Goal: Task Accomplishment & Management: Complete application form

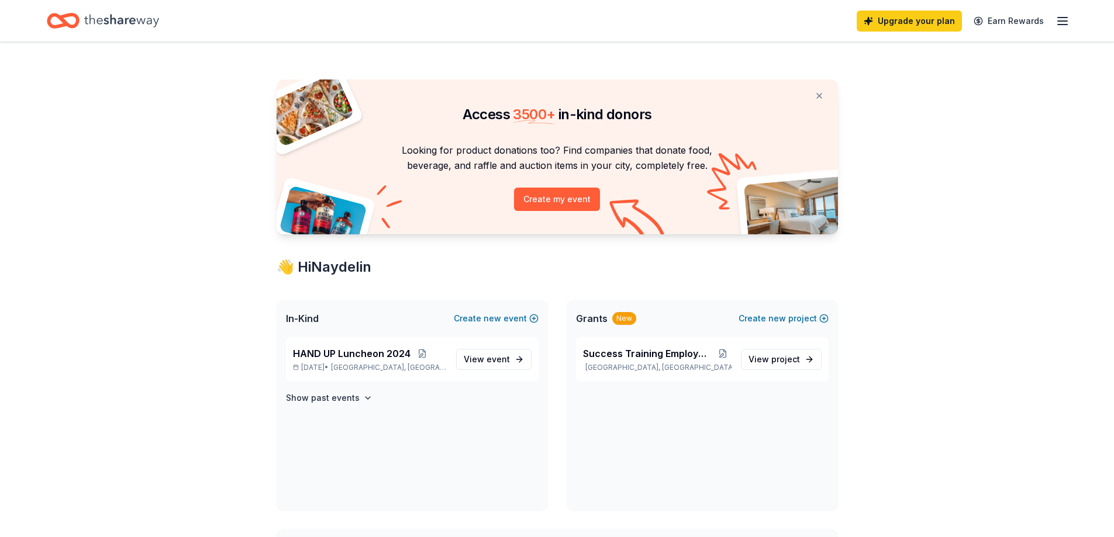
click at [140, 26] on icon "Home" at bounding box center [121, 21] width 75 height 24
click at [96, 32] on icon "Home" at bounding box center [121, 21] width 75 height 24
click at [99, 15] on icon "Home" at bounding box center [121, 21] width 75 height 24
click at [343, 281] on div "Access 3500 + in-kind donors Looking for product donations too? Find companies …" at bounding box center [557, 449] width 599 height 814
click at [73, 15] on icon "Home" at bounding box center [69, 21] width 18 height 12
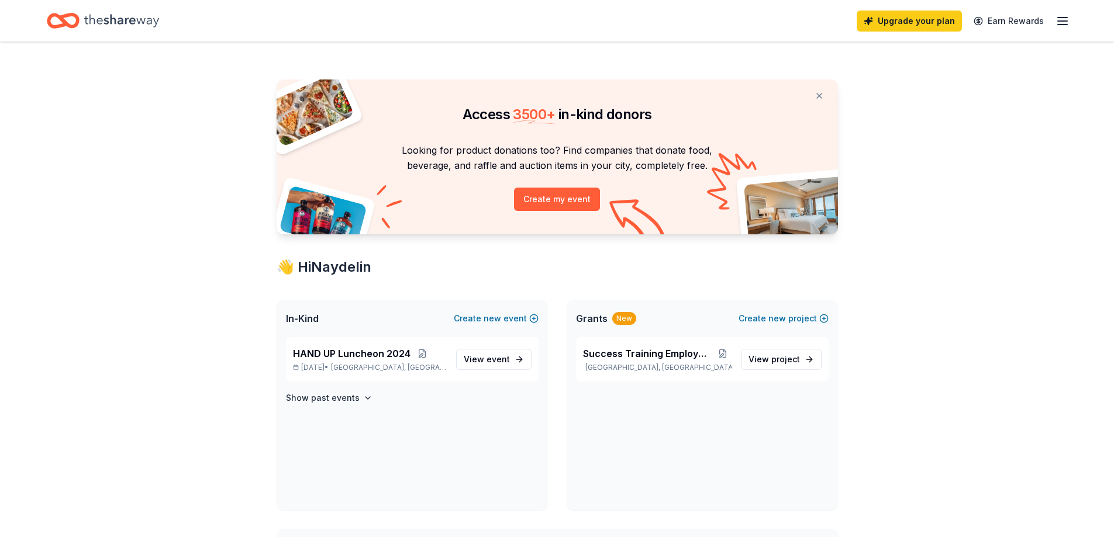
click at [73, 15] on icon "Home" at bounding box center [69, 21] width 18 height 12
click at [73, 16] on icon "Home" at bounding box center [69, 21] width 18 height 12
click at [1040, 4] on div "Upgrade your plan Earn Rewards" at bounding box center [557, 21] width 1114 height 42
click at [1060, 20] on icon "button" at bounding box center [1062, 21] width 14 height 14
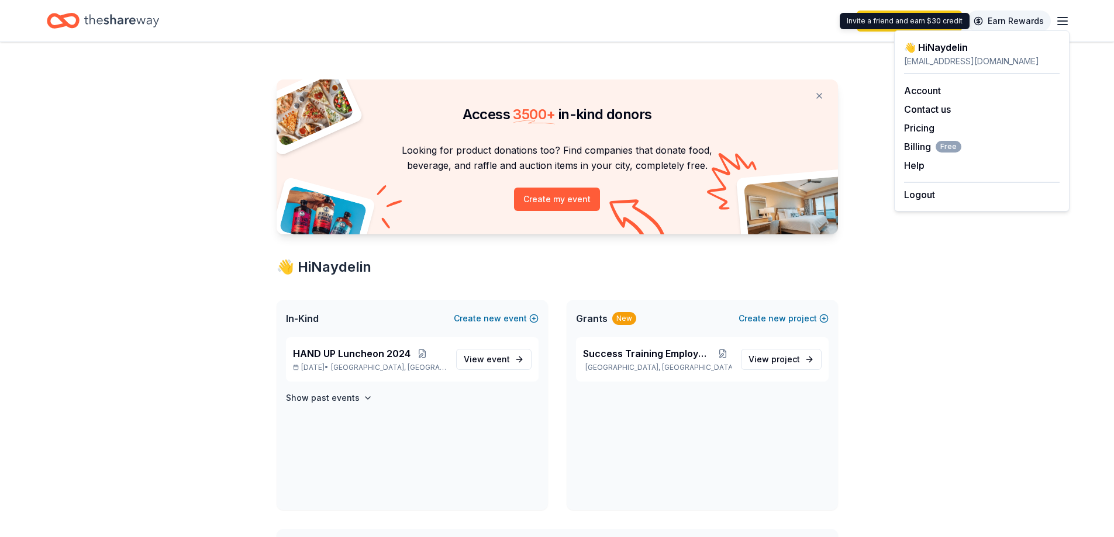
click at [984, 27] on link "Earn Rewards" at bounding box center [1009, 21] width 84 height 21
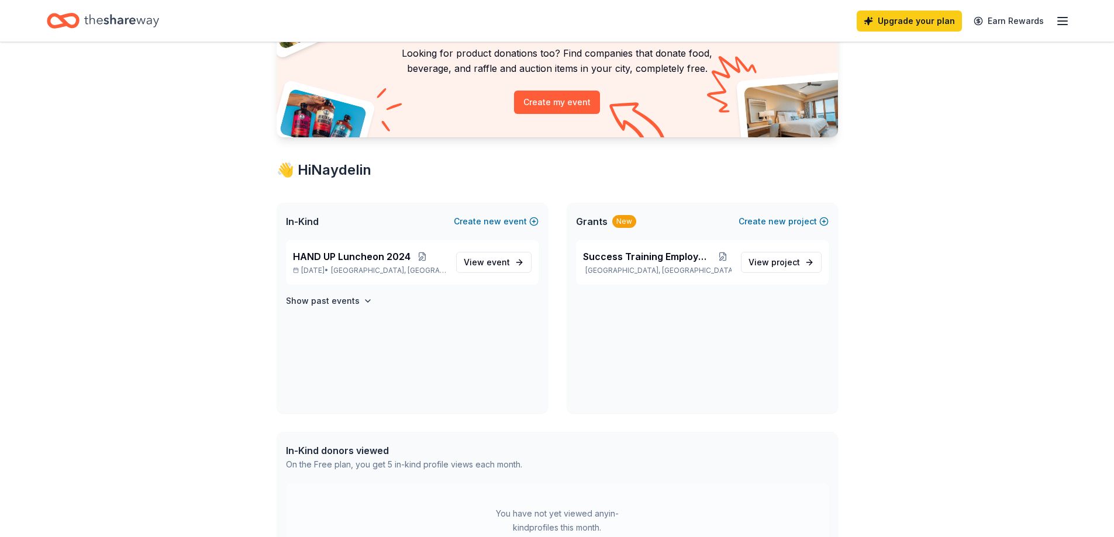
scroll to position [117, 0]
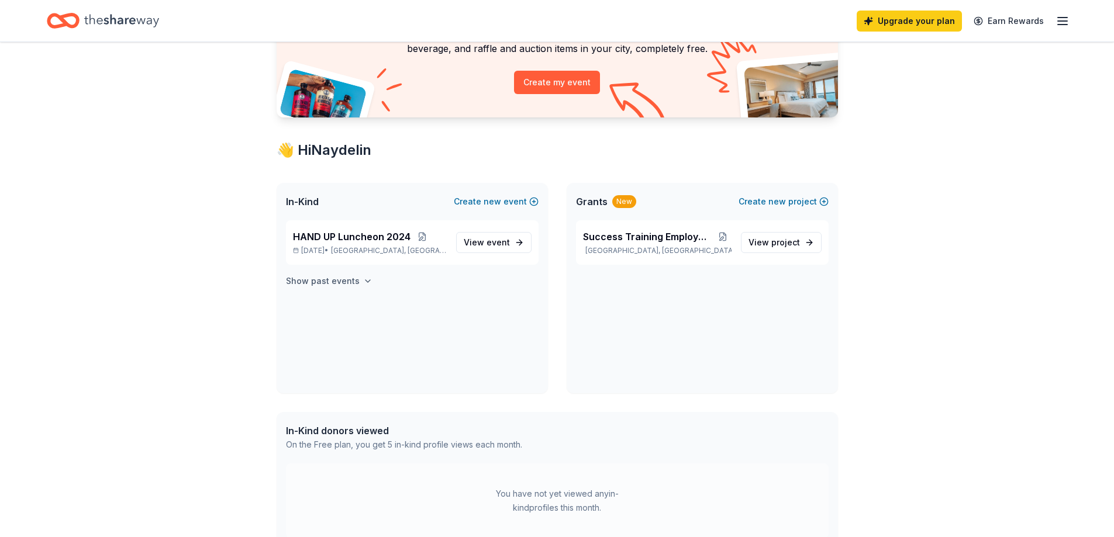
click at [343, 281] on h4 "Show past events" at bounding box center [323, 281] width 74 height 14
click at [386, 200] on div "In-Kind Create new event" at bounding box center [412, 201] width 271 height 37
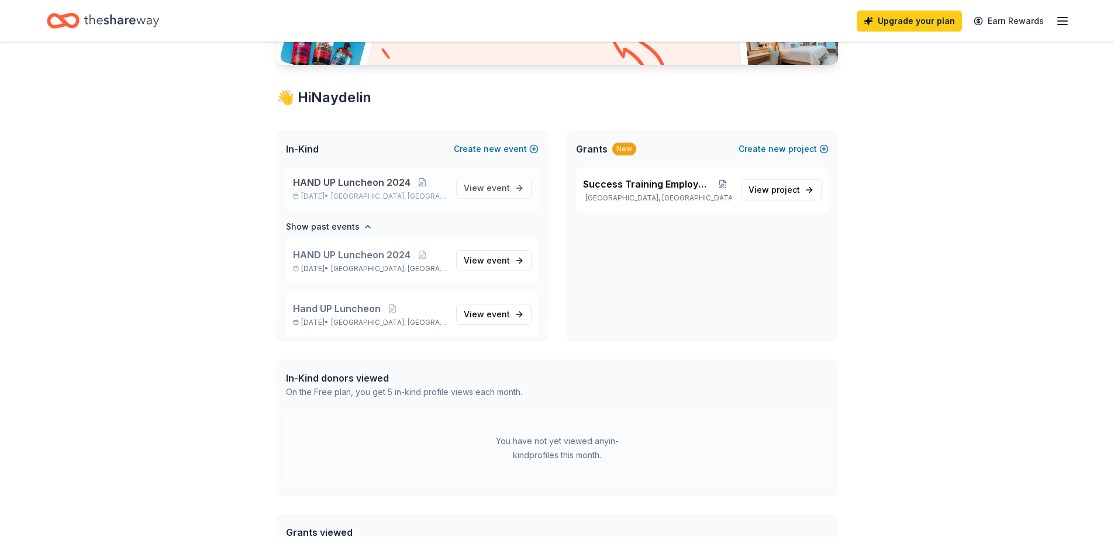
scroll to position [0, 0]
click at [342, 99] on div "👋 Hi Naydelin" at bounding box center [557, 97] width 561 height 19
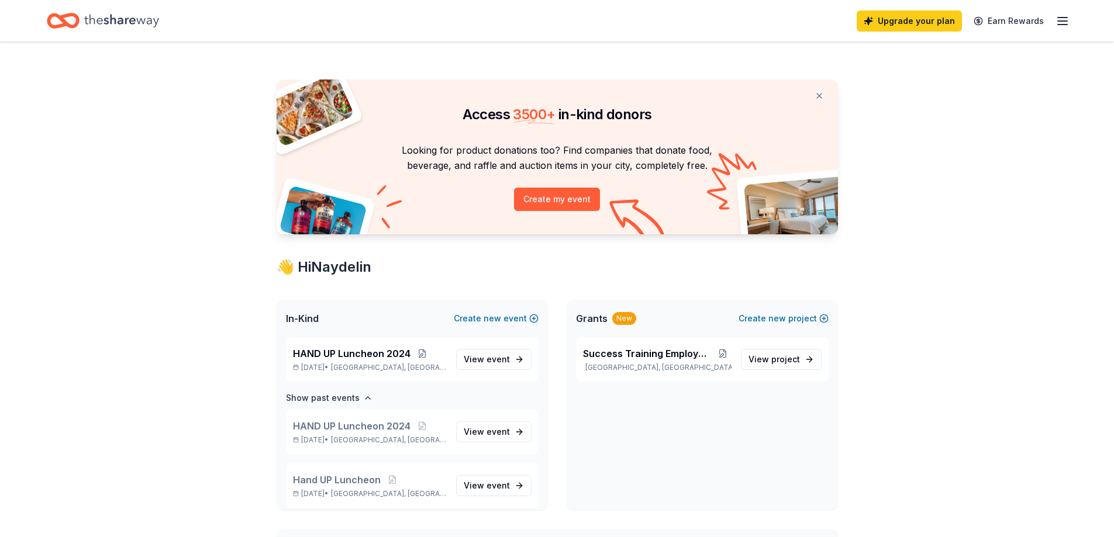
click at [120, 16] on icon "Home" at bounding box center [121, 21] width 75 height 24
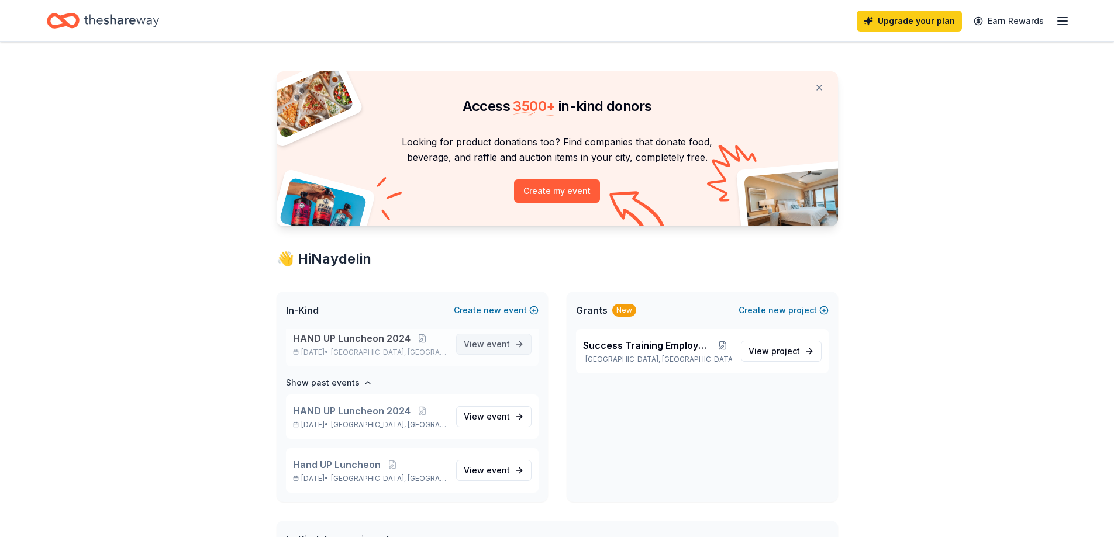
scroll to position [175, 0]
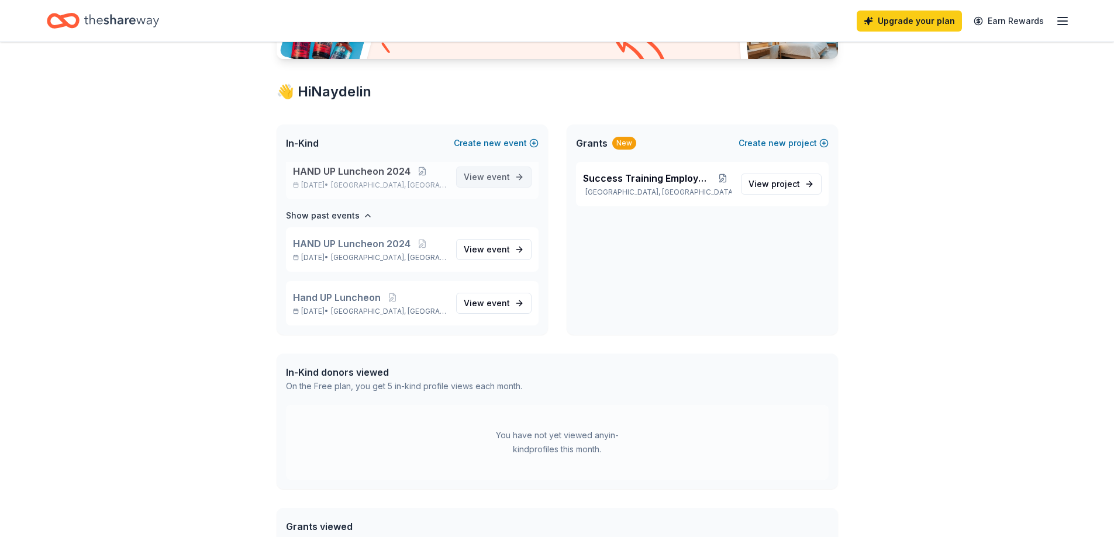
click at [464, 178] on span "View event" at bounding box center [487, 177] width 46 height 14
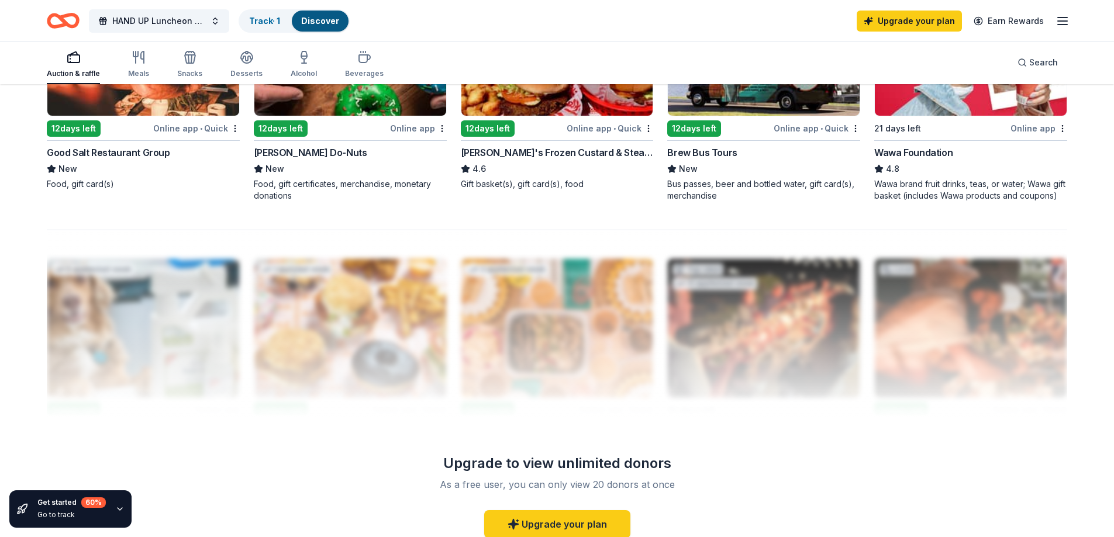
scroll to position [1052, 0]
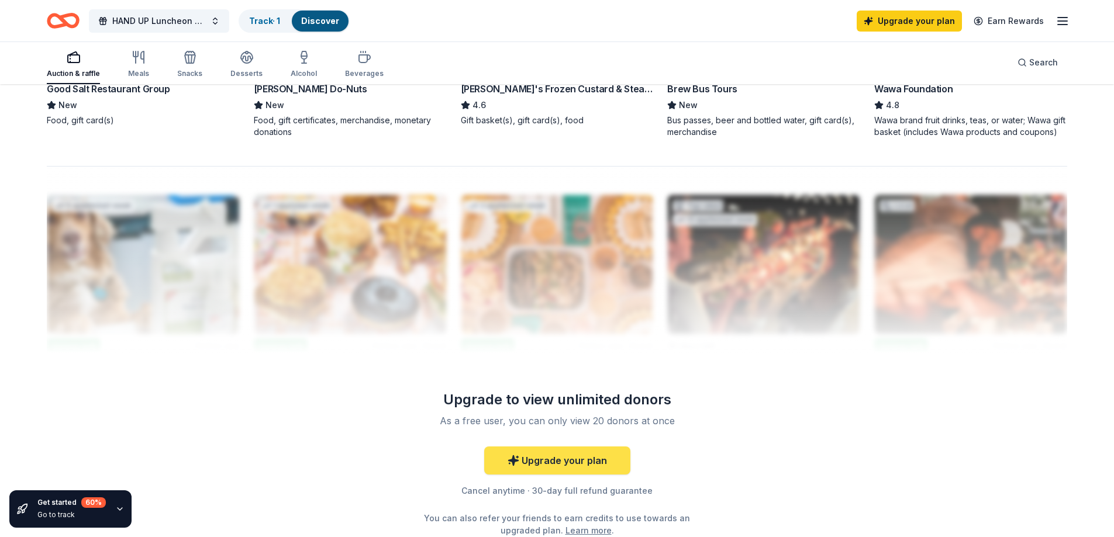
click at [553, 448] on link "Upgrade your plan" at bounding box center [557, 461] width 146 height 28
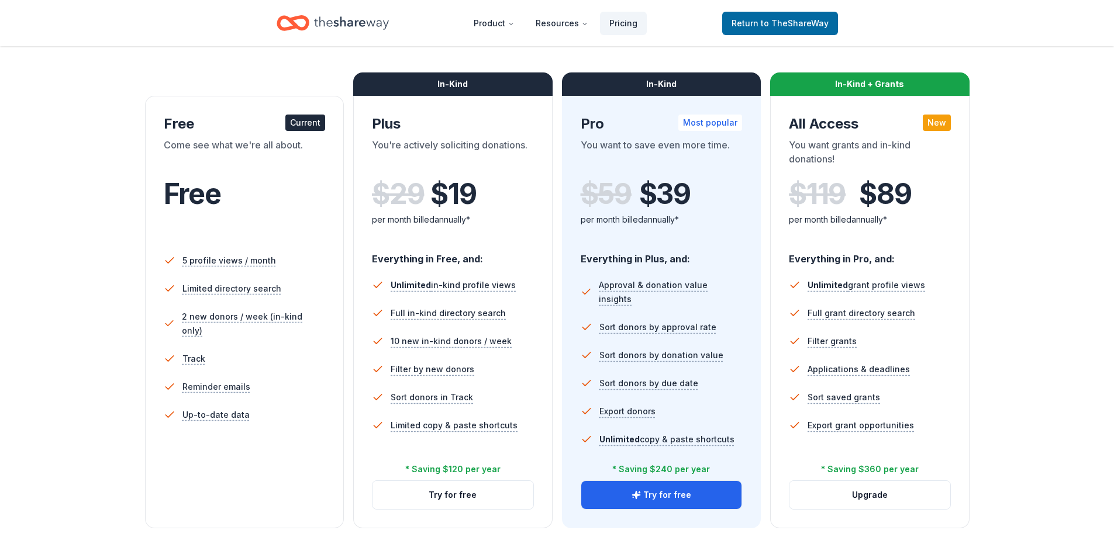
scroll to position [175, 0]
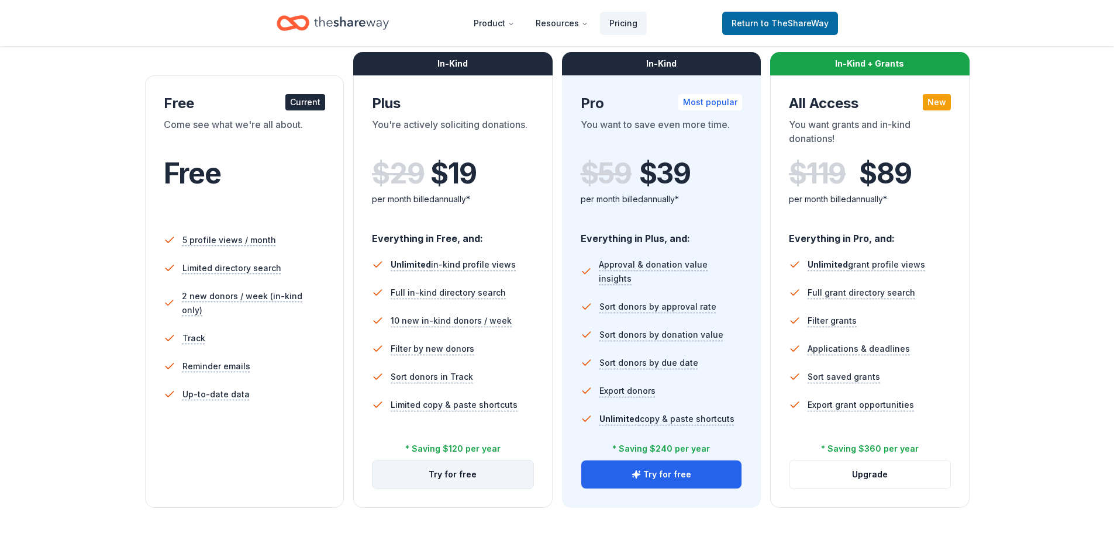
click at [485, 473] on button "Try for free" at bounding box center [452, 475] width 161 height 28
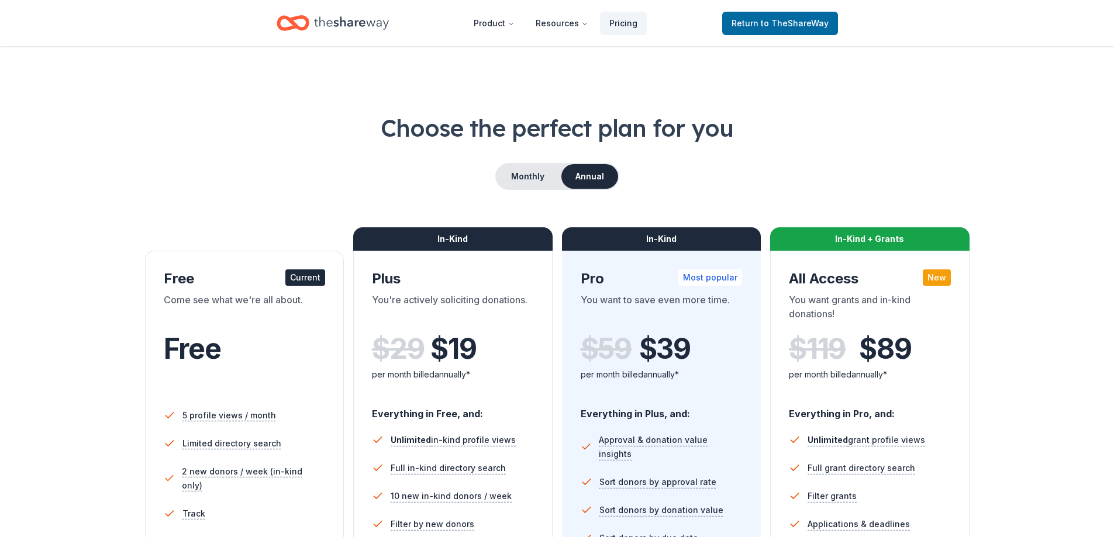
scroll to position [168, 0]
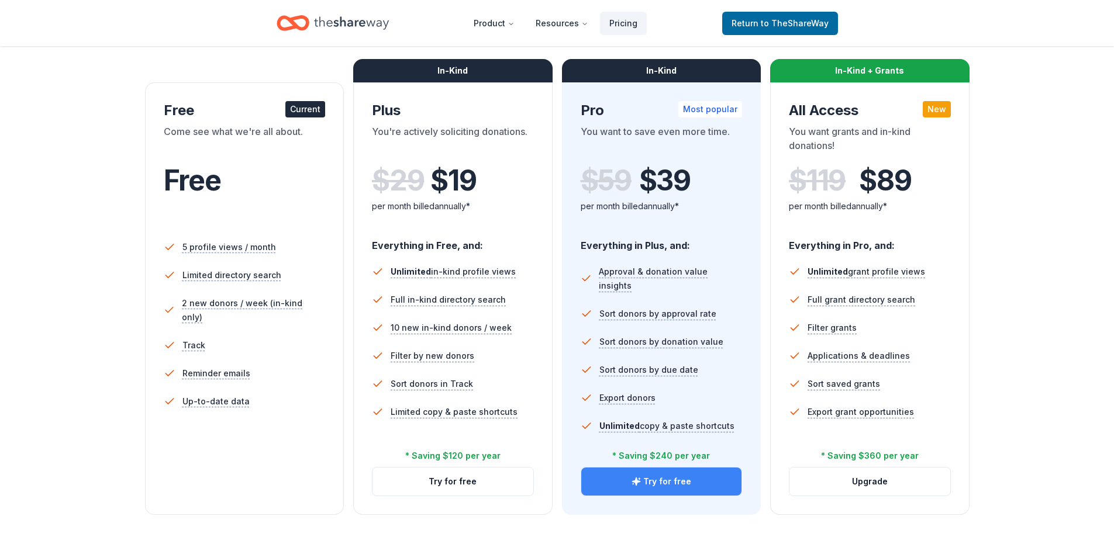
click at [671, 485] on button "Try for free" at bounding box center [661, 482] width 161 height 28
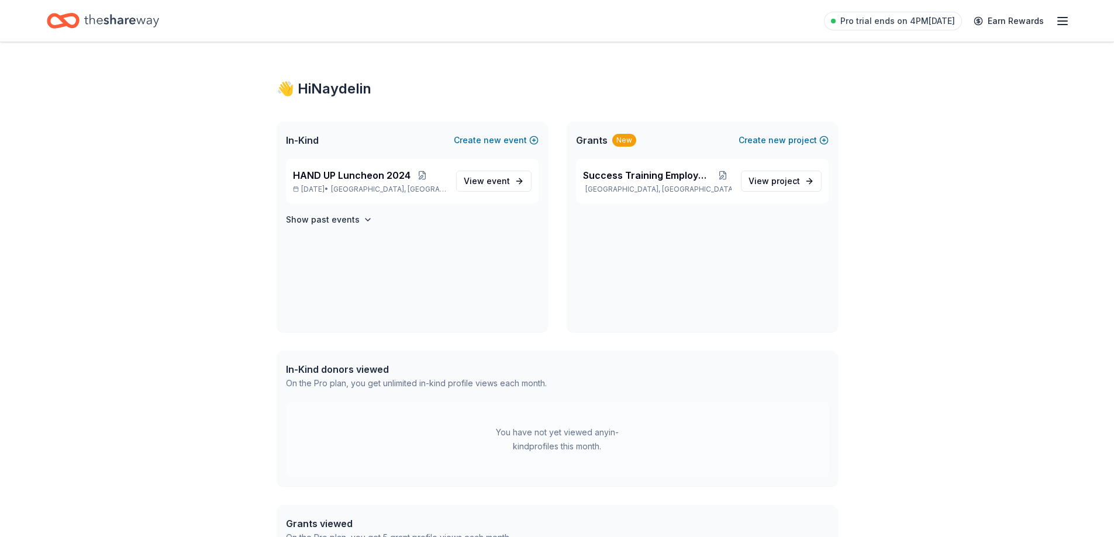
click at [116, 20] on icon "Home" at bounding box center [121, 21] width 75 height 24
click at [503, 186] on span "View event" at bounding box center [487, 181] width 46 height 14
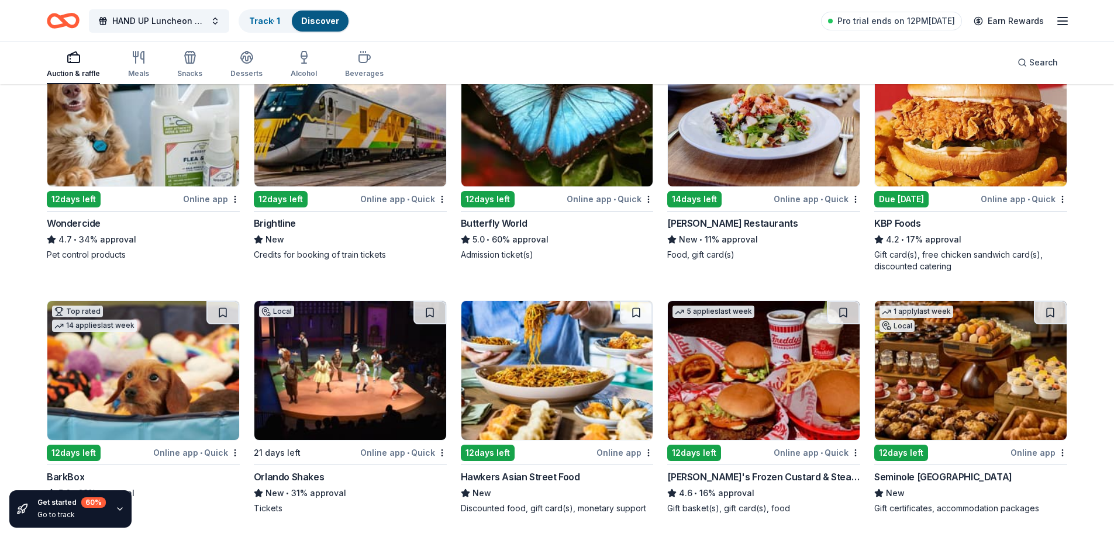
scroll to position [643, 0]
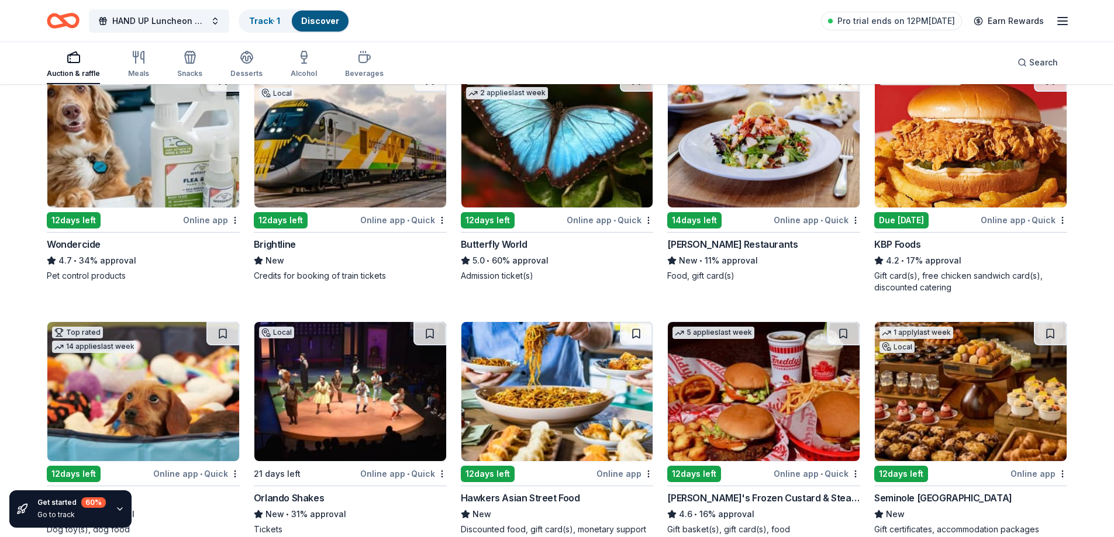
click at [354, 193] on img at bounding box center [350, 137] width 192 height 139
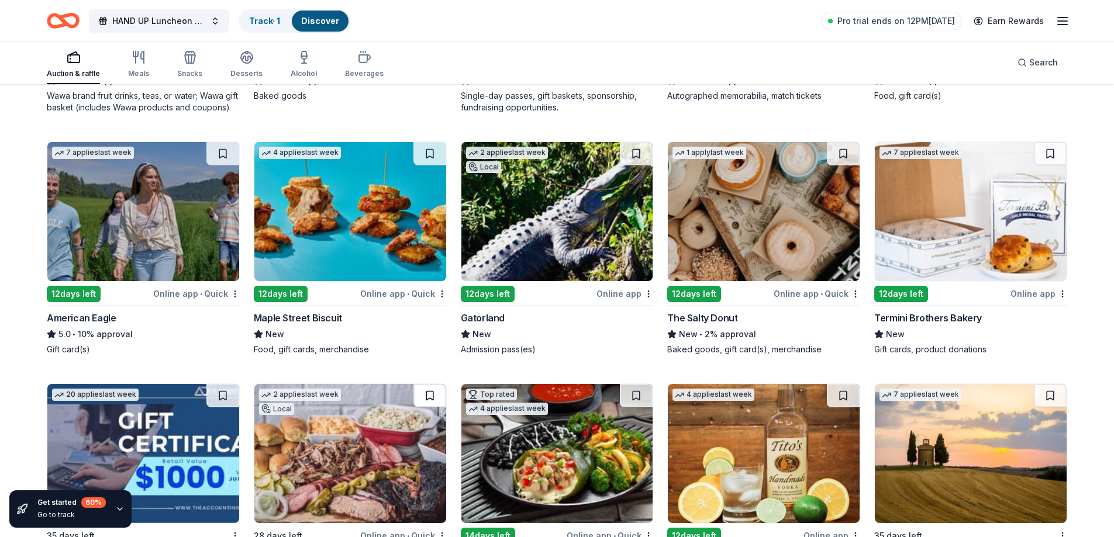
scroll to position [1593, 0]
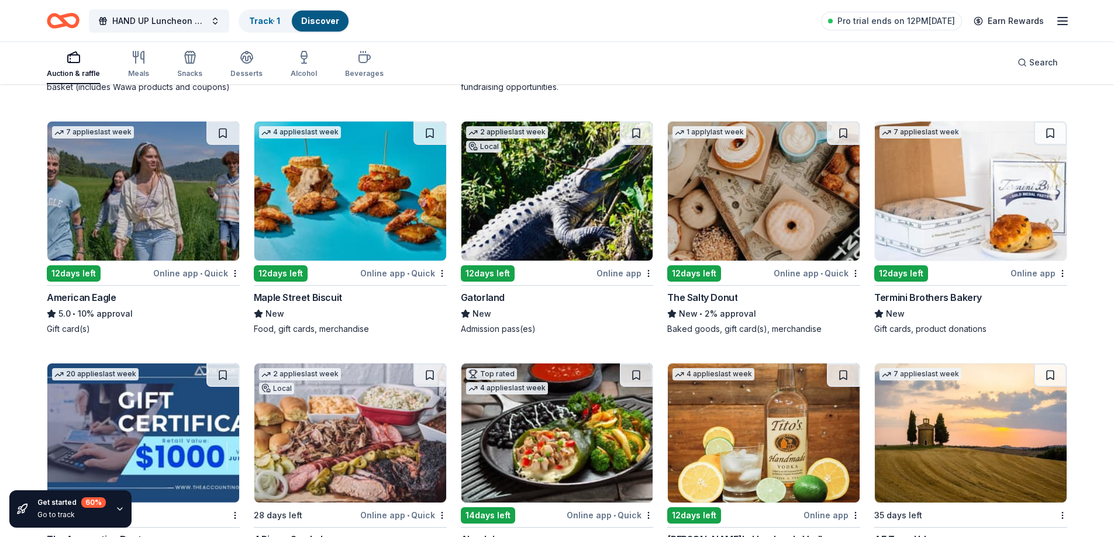
click at [498, 236] on img at bounding box center [557, 191] width 192 height 139
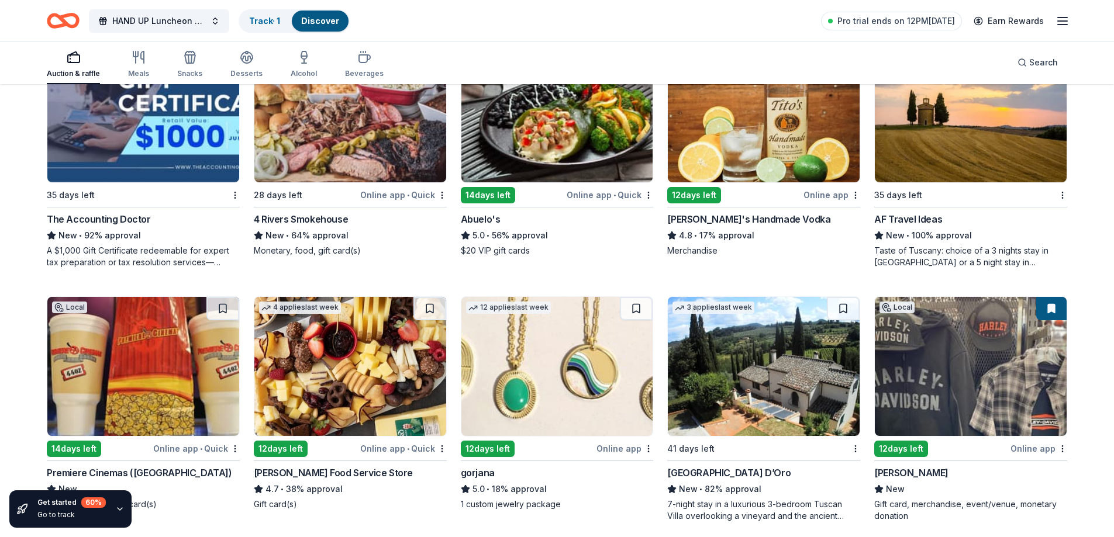
scroll to position [1972, 0]
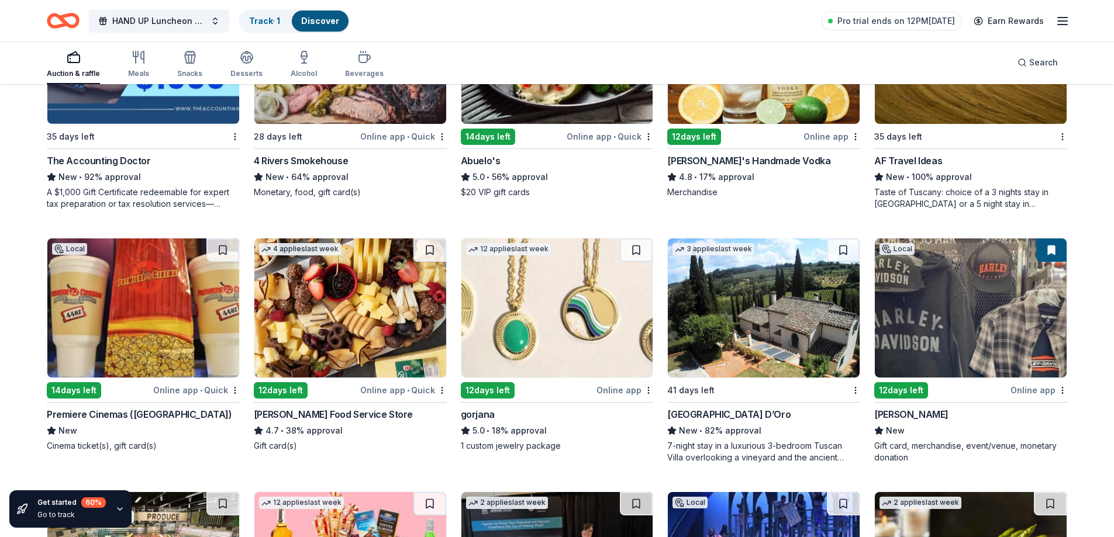
click at [544, 380] on div "12 applies last week 12 days left Online app gorjana 5.0 • 18% approval 1 custo…" at bounding box center [557, 345] width 193 height 214
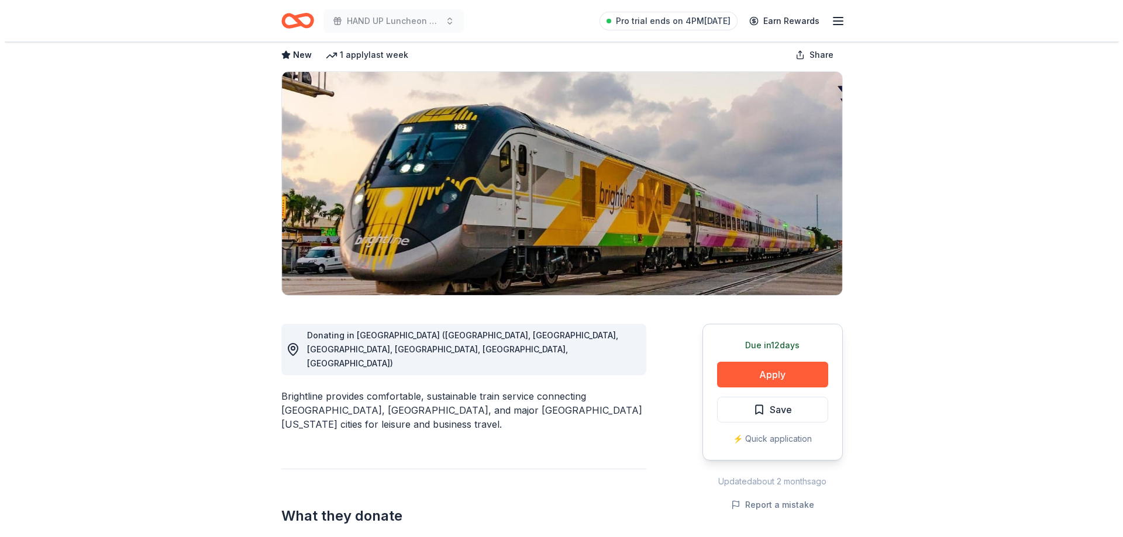
scroll to position [117, 0]
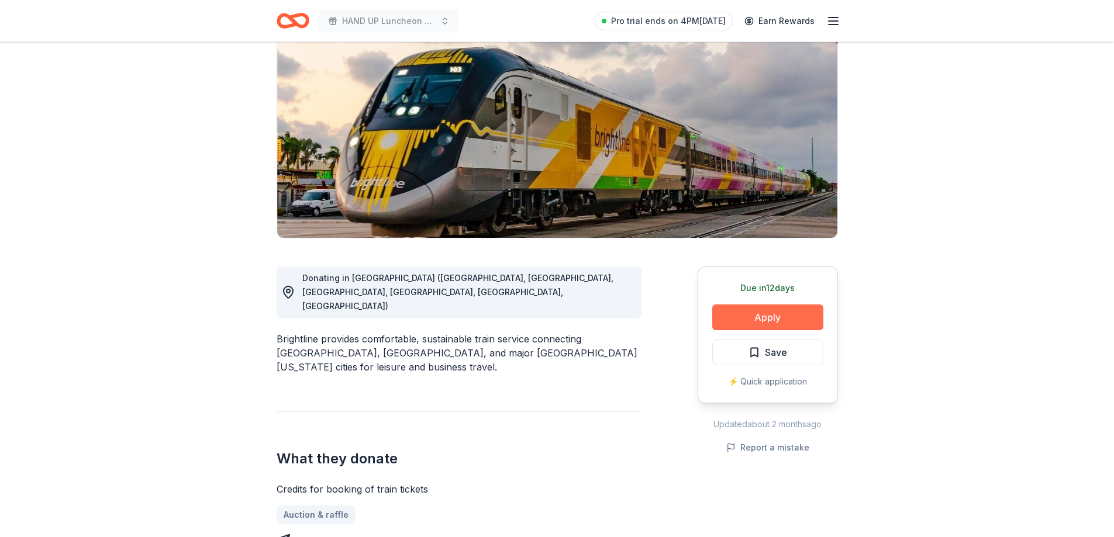
click at [733, 320] on button "Apply" at bounding box center [767, 318] width 111 height 26
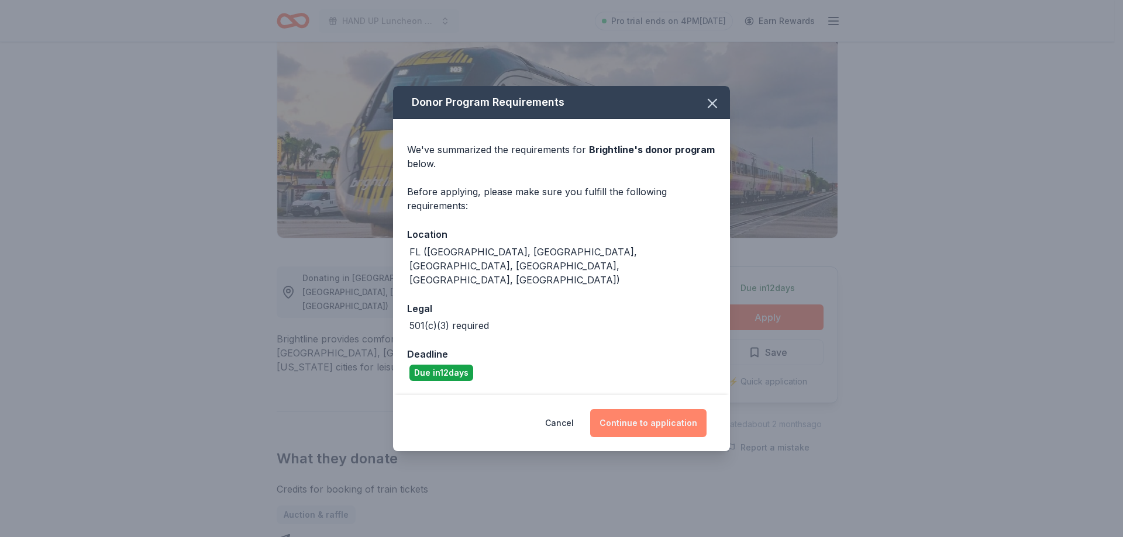
click at [649, 420] on button "Continue to application" at bounding box center [648, 423] width 116 height 28
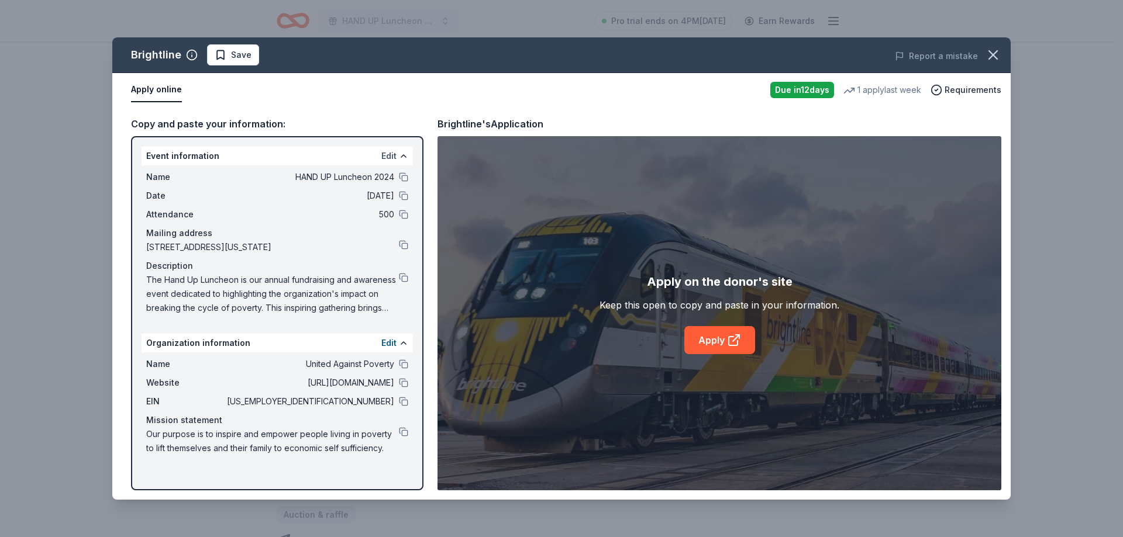
click at [392, 157] on button "Edit" at bounding box center [388, 156] width 15 height 14
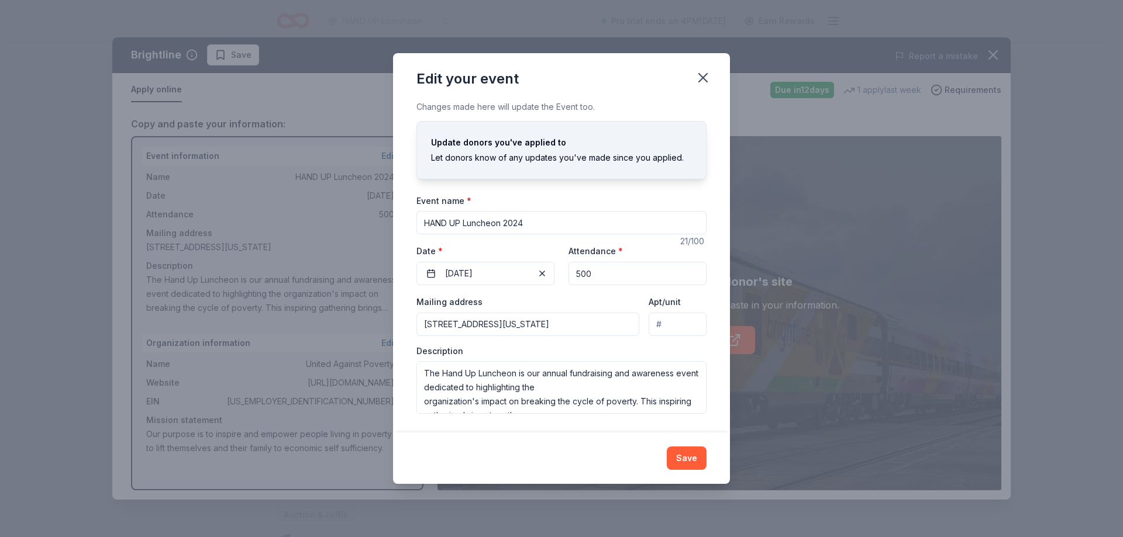
click at [527, 223] on input "HAND UP Luncheon 2024" at bounding box center [561, 222] width 290 height 23
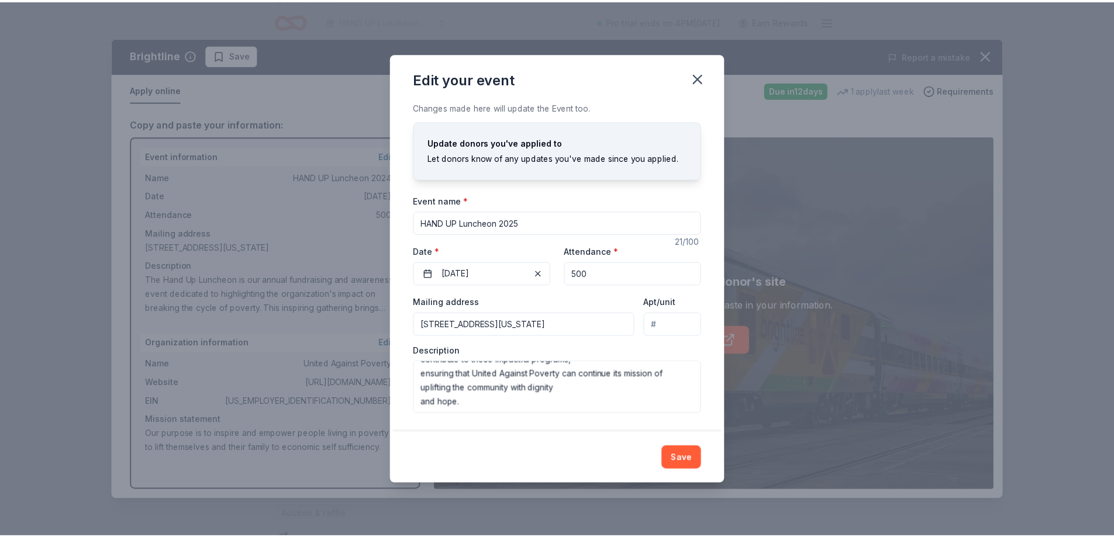
scroll to position [210, 0]
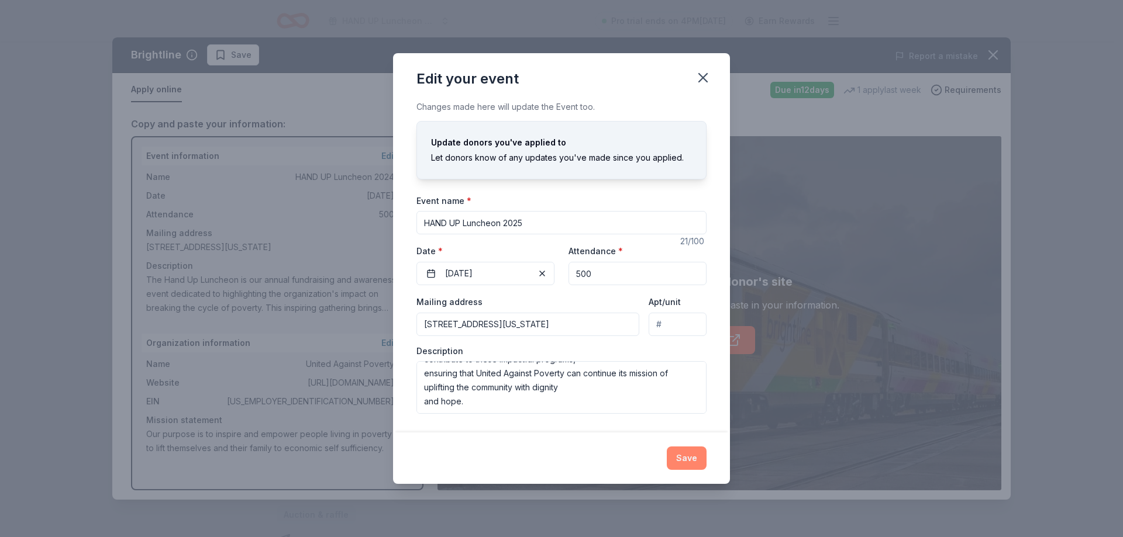
type input "HAND UP Luncheon 2025"
click at [688, 454] on button "Save" at bounding box center [687, 458] width 40 height 23
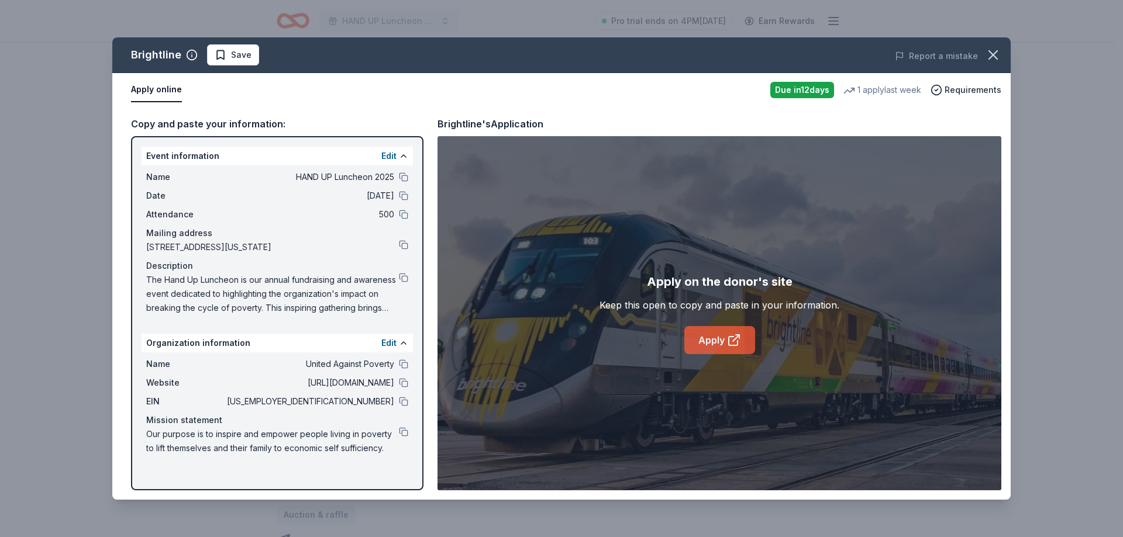
click at [729, 334] on icon at bounding box center [734, 340] width 14 height 14
click at [990, 58] on icon "button" at bounding box center [993, 55] width 8 height 8
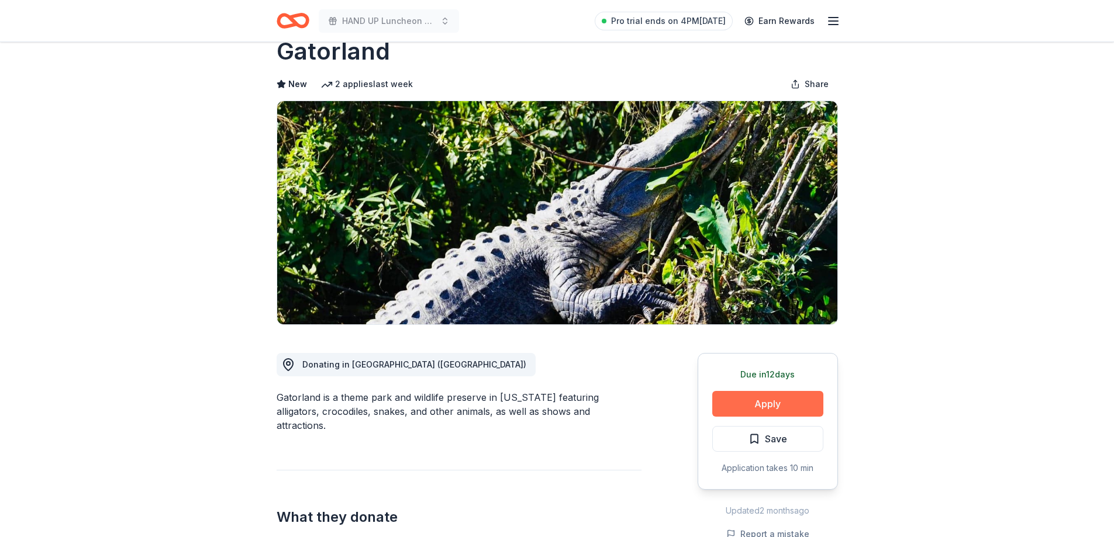
scroll to position [58, 0]
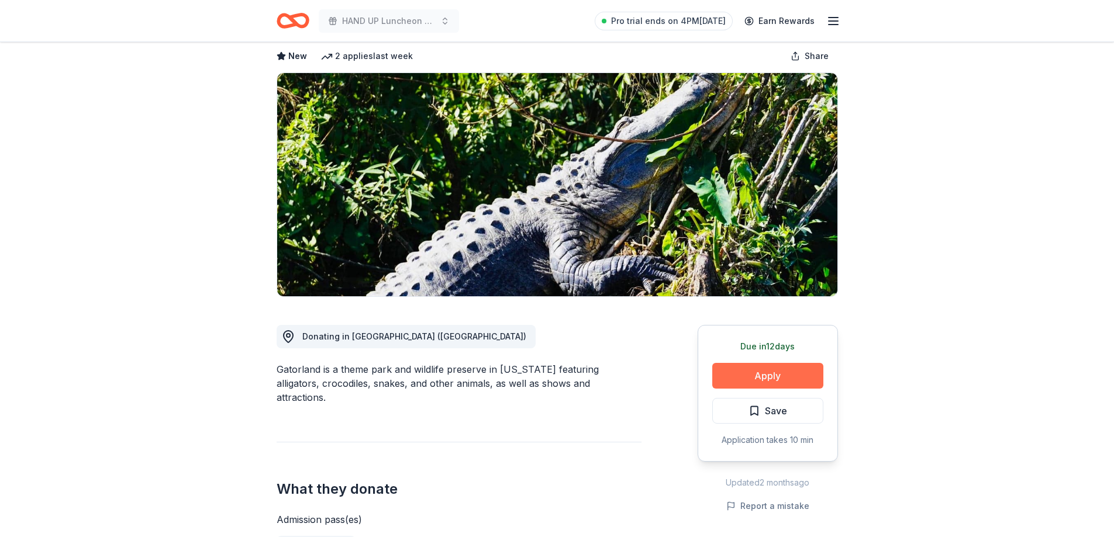
click at [757, 379] on button "Apply" at bounding box center [767, 376] width 111 height 26
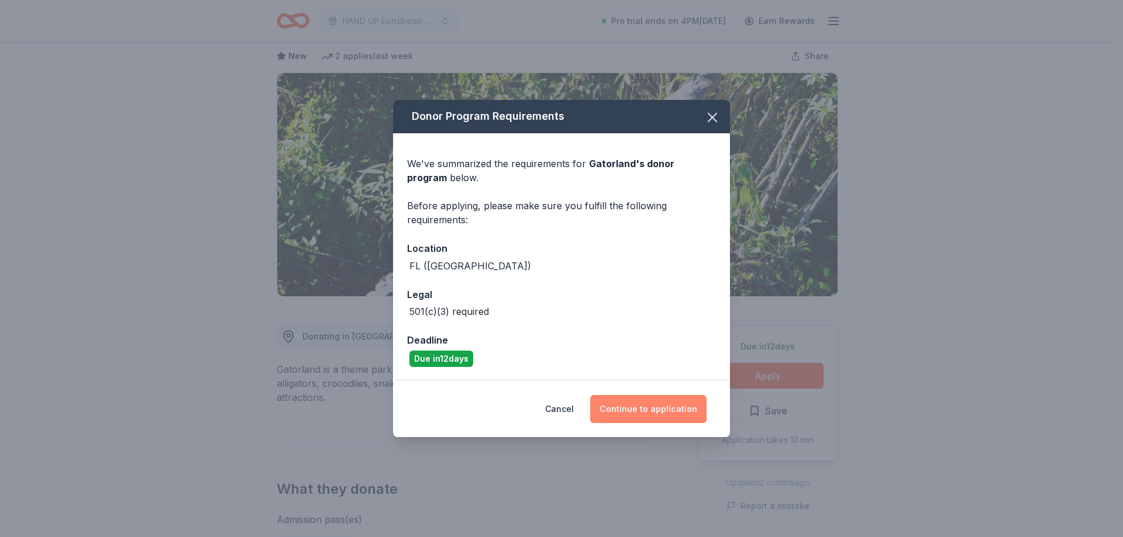
click at [643, 399] on button "Continue to application" at bounding box center [648, 409] width 116 height 28
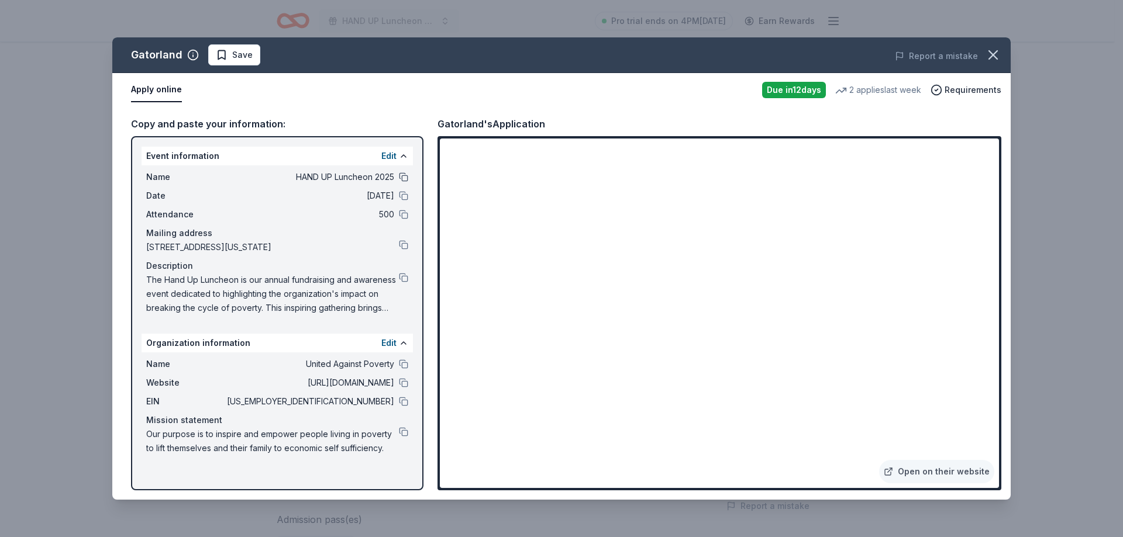
click at [399, 177] on button at bounding box center [403, 176] width 9 height 9
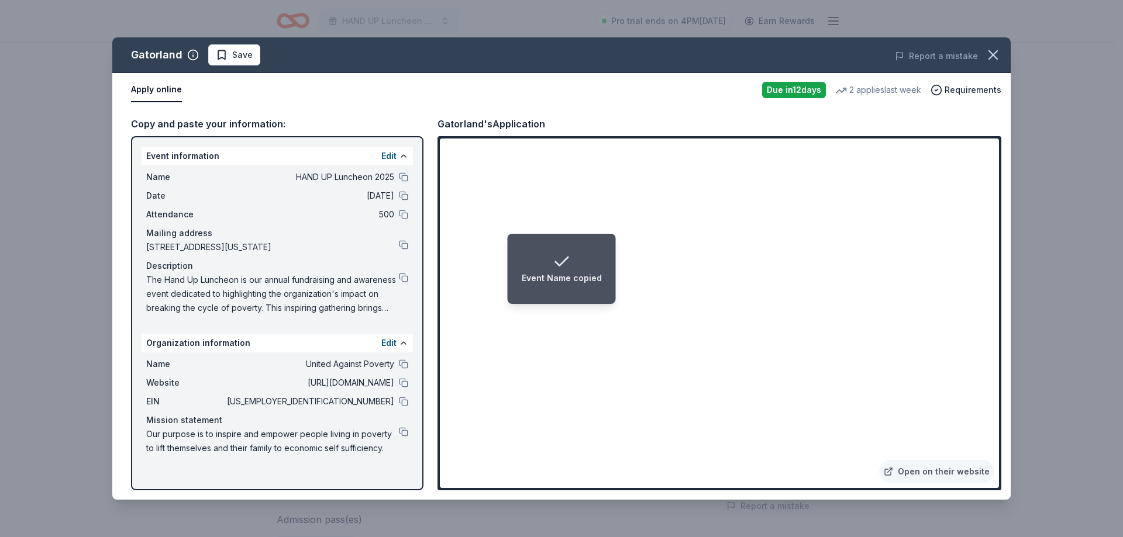
click at [351, 301] on span "The Hand Up Luncheon is our annual fundraising and awareness event dedicated to…" at bounding box center [272, 294] width 253 height 42
click at [400, 280] on button at bounding box center [403, 277] width 9 height 9
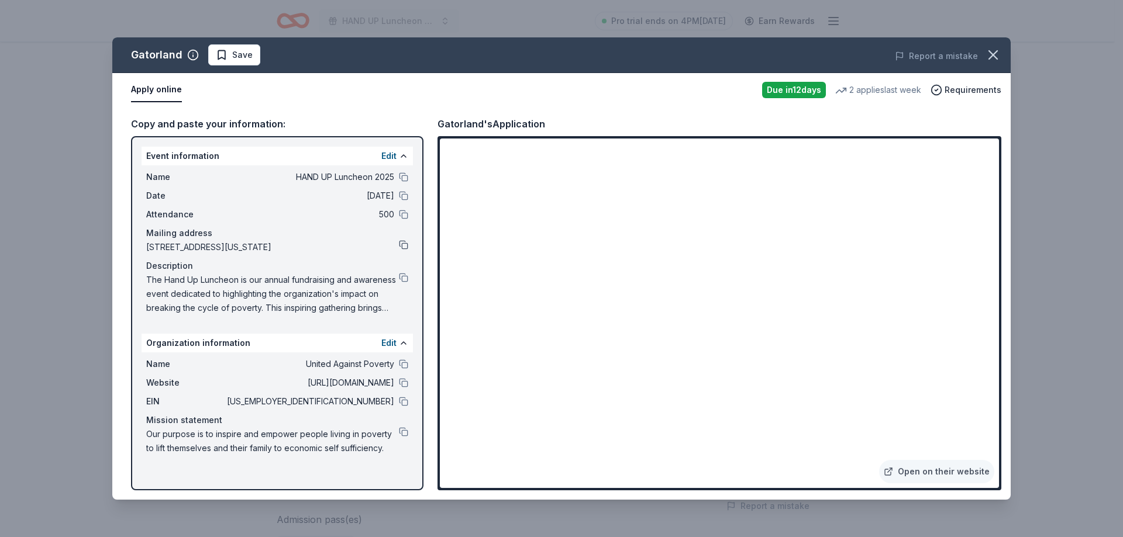
click at [401, 245] on button at bounding box center [403, 244] width 9 height 9
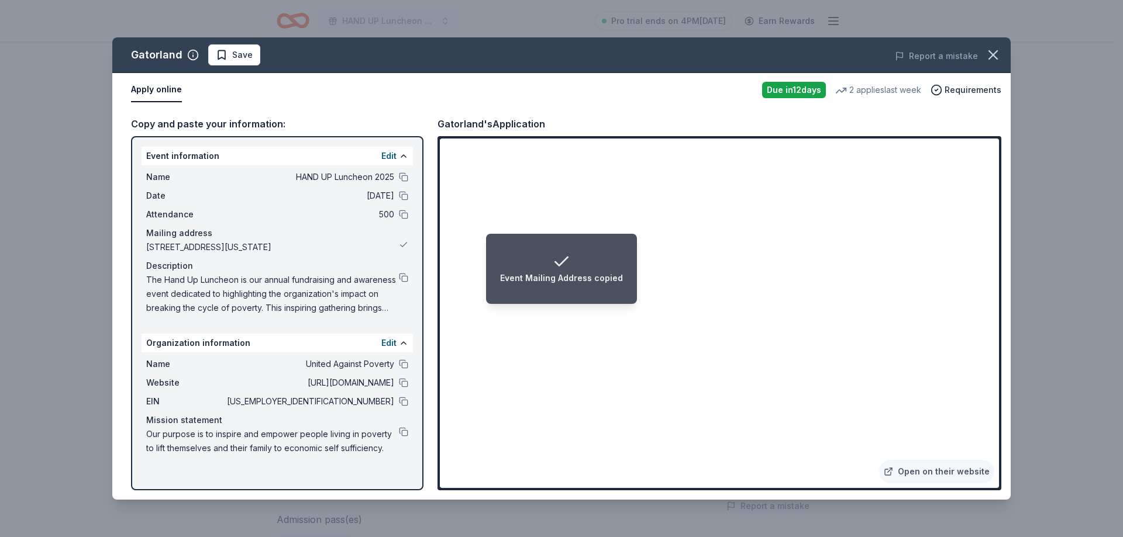
click at [624, 294] on li "Event Mailing Address copied" at bounding box center [561, 269] width 151 height 70
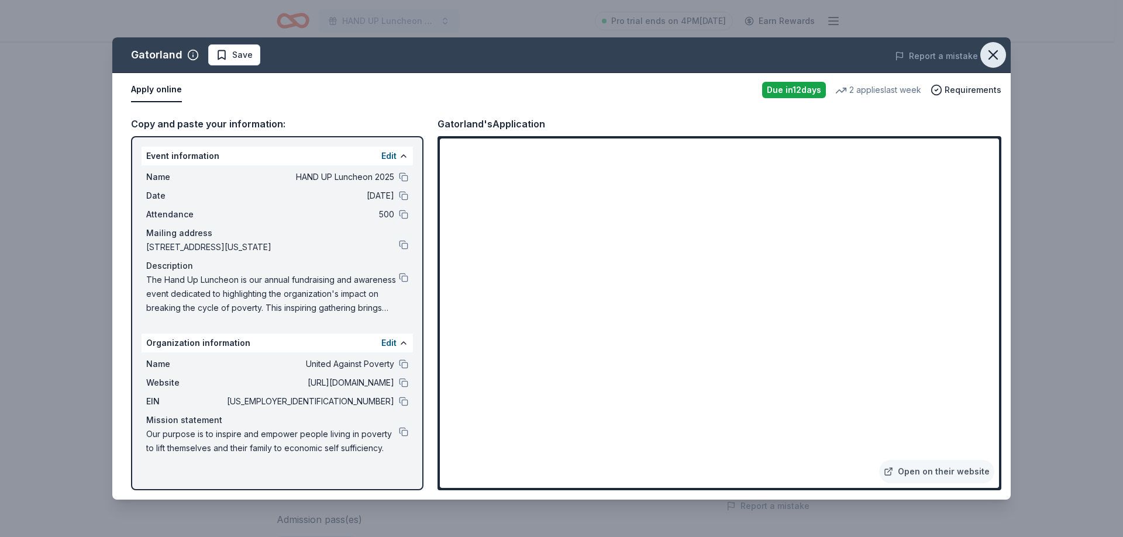
click at [990, 50] on icon "button" at bounding box center [993, 55] width 16 height 16
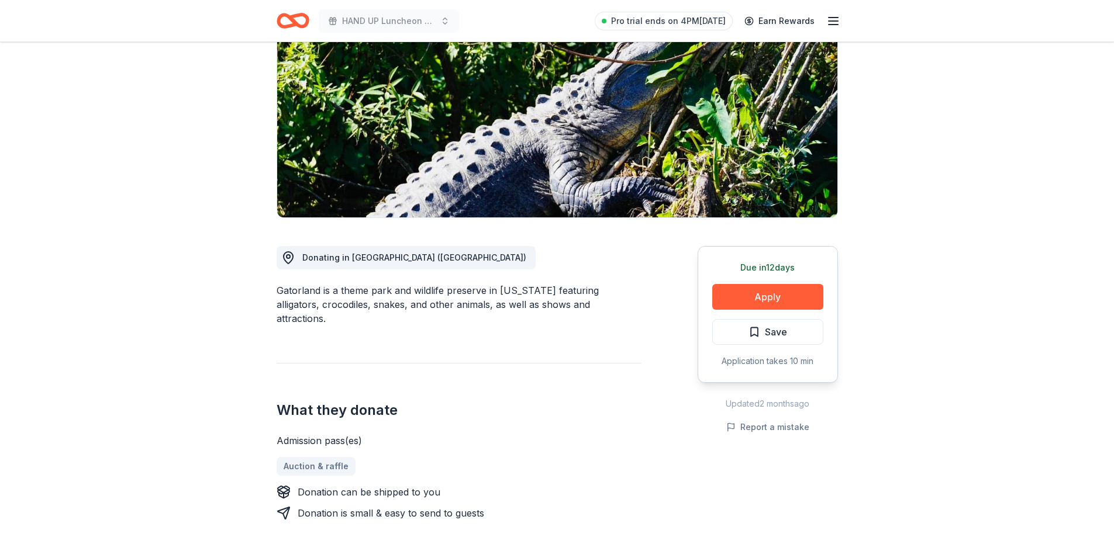
scroll to position [117, 0]
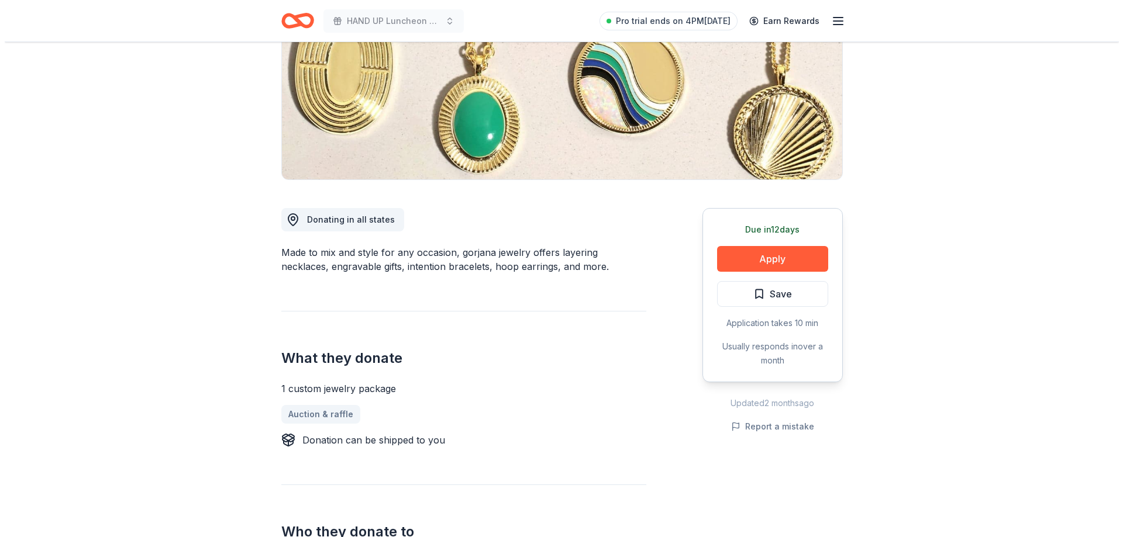
scroll to position [117, 0]
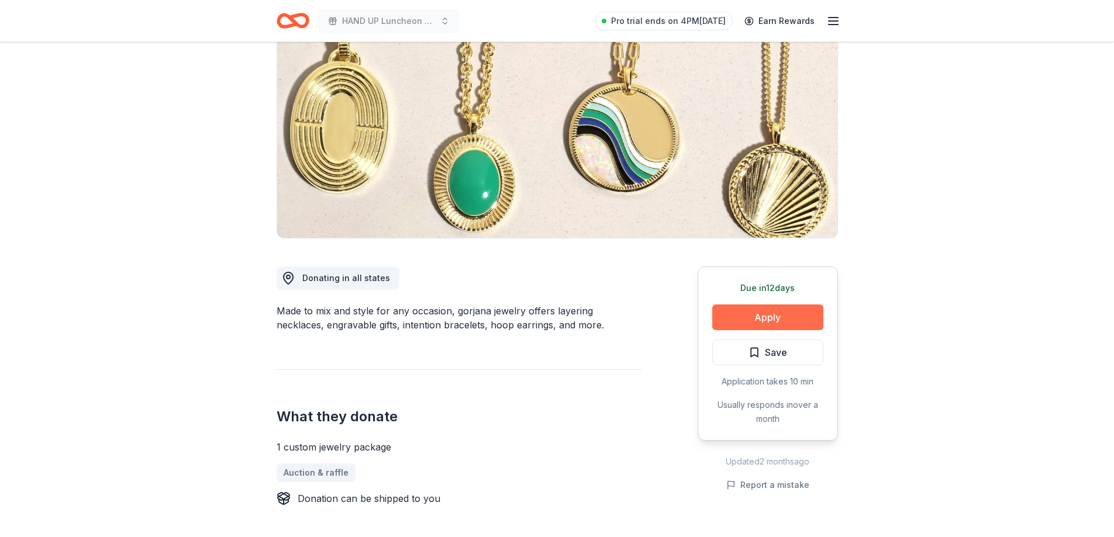
click at [765, 310] on button "Apply" at bounding box center [767, 318] width 111 height 26
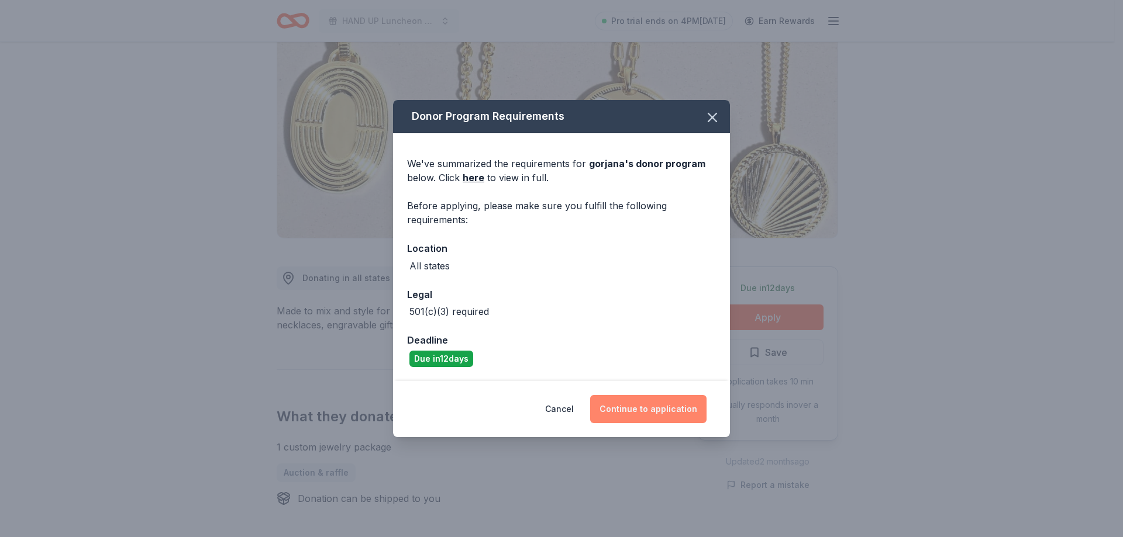
click at [656, 421] on button "Continue to application" at bounding box center [648, 409] width 116 height 28
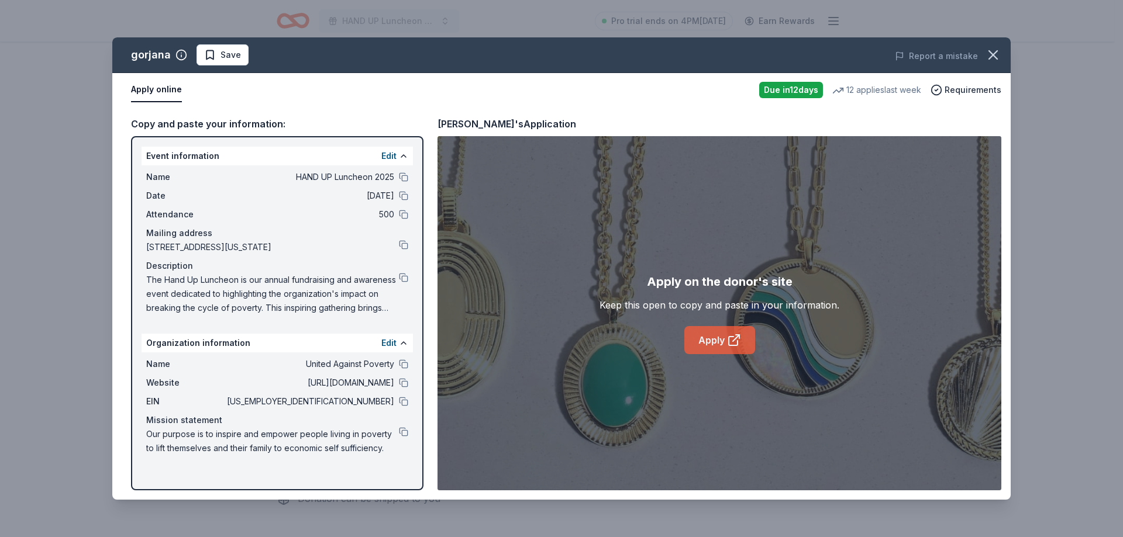
click at [736, 341] on icon at bounding box center [734, 340] width 14 height 14
click at [405, 244] on button at bounding box center [403, 244] width 9 height 9
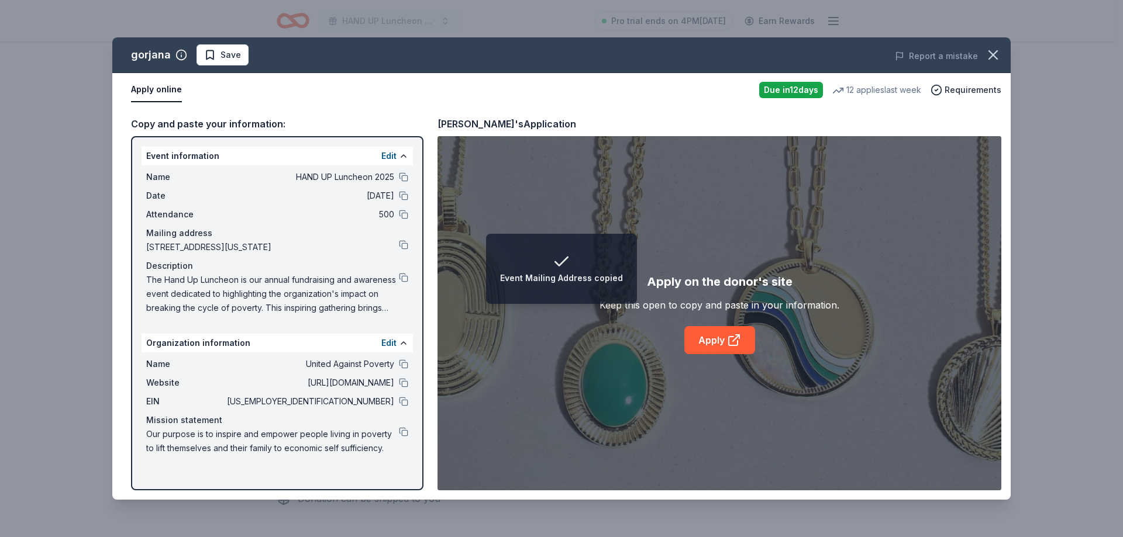
click at [401, 277] on button at bounding box center [403, 277] width 9 height 9
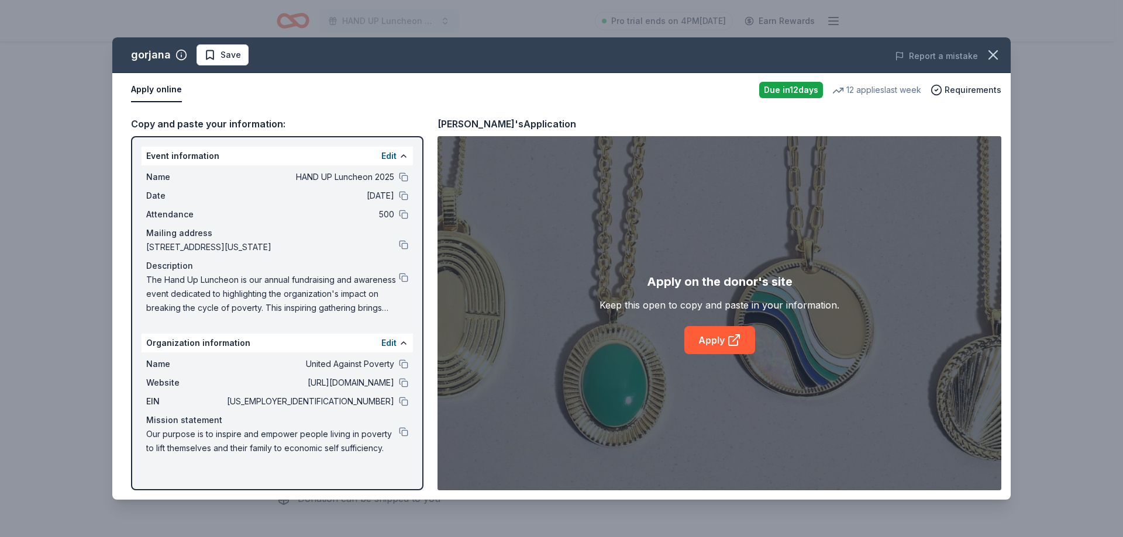
drag, startPoint x: 438, startPoint y: 122, endPoint x: 465, endPoint y: 123, distance: 27.5
click at [465, 123] on div "[PERSON_NAME]'s Application" at bounding box center [506, 123] width 139 height 15
